Goal: Transaction & Acquisition: Download file/media

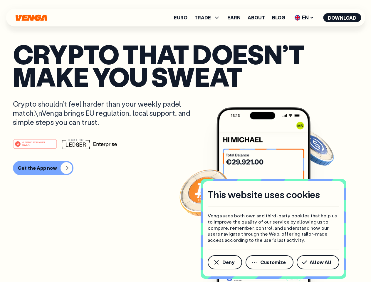
click at [185, 141] on div "#1 PRODUCT OF THE MONTH Web3" at bounding box center [185, 144] width 345 height 11
click at [224, 262] on span "Deny" at bounding box center [228, 262] width 12 height 5
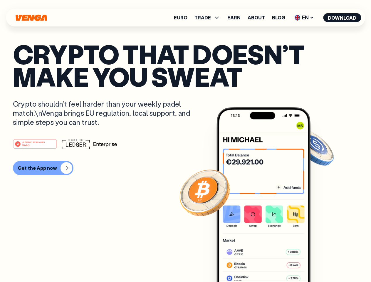
click at [270, 262] on img at bounding box center [263, 205] width 94 height 197
click at [319, 262] on article "Crypto that doesn’t make you sweat Crypto shouldn’t feel harder than your weekl…" at bounding box center [185, 153] width 345 height 220
click at [209, 18] on span "TRADE" at bounding box center [202, 17] width 16 height 5
click at [304, 18] on span "EN" at bounding box center [304, 17] width 24 height 9
click at [342, 18] on button "Download" at bounding box center [342, 17] width 38 height 9
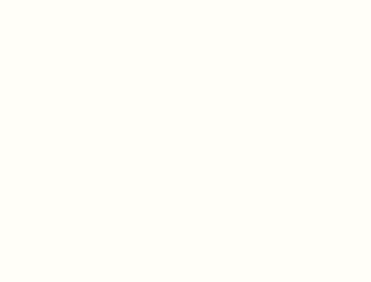
click at [185, 0] on html "This website uses cookies Venga uses both own and third-party cookies that help…" at bounding box center [185, 0] width 371 height 0
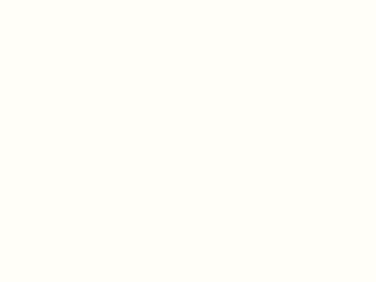
click at [42, 0] on html "This website uses cookies Venga uses both own and third-party cookies that help…" at bounding box center [188, 0] width 376 height 0
click at [36, 0] on html "This website uses cookies Venga uses both own and third-party cookies that help…" at bounding box center [188, 0] width 376 height 0
